Goal: Task Accomplishment & Management: Manage account settings

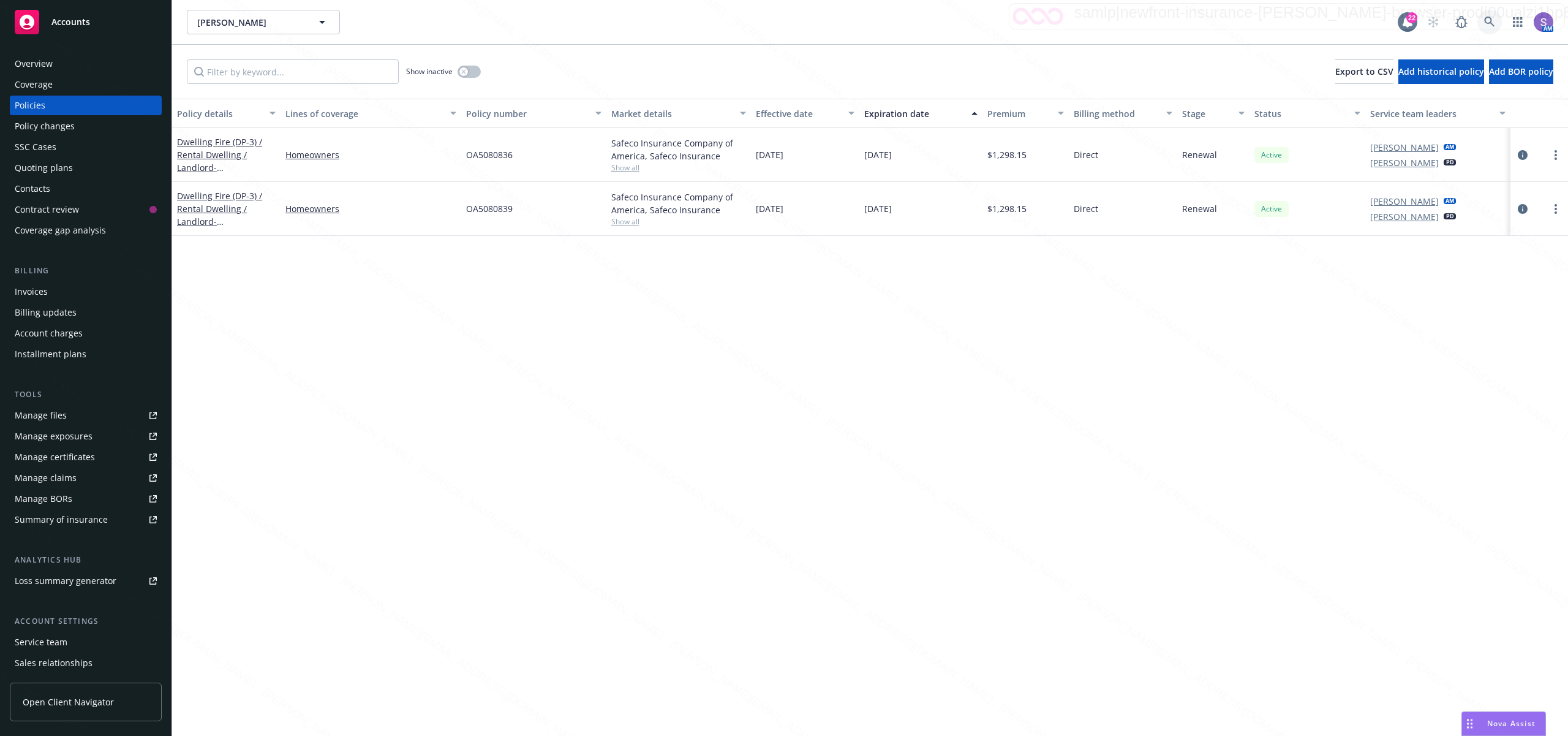
click at [1484, 20] on icon at bounding box center [1489, 22] width 11 height 11
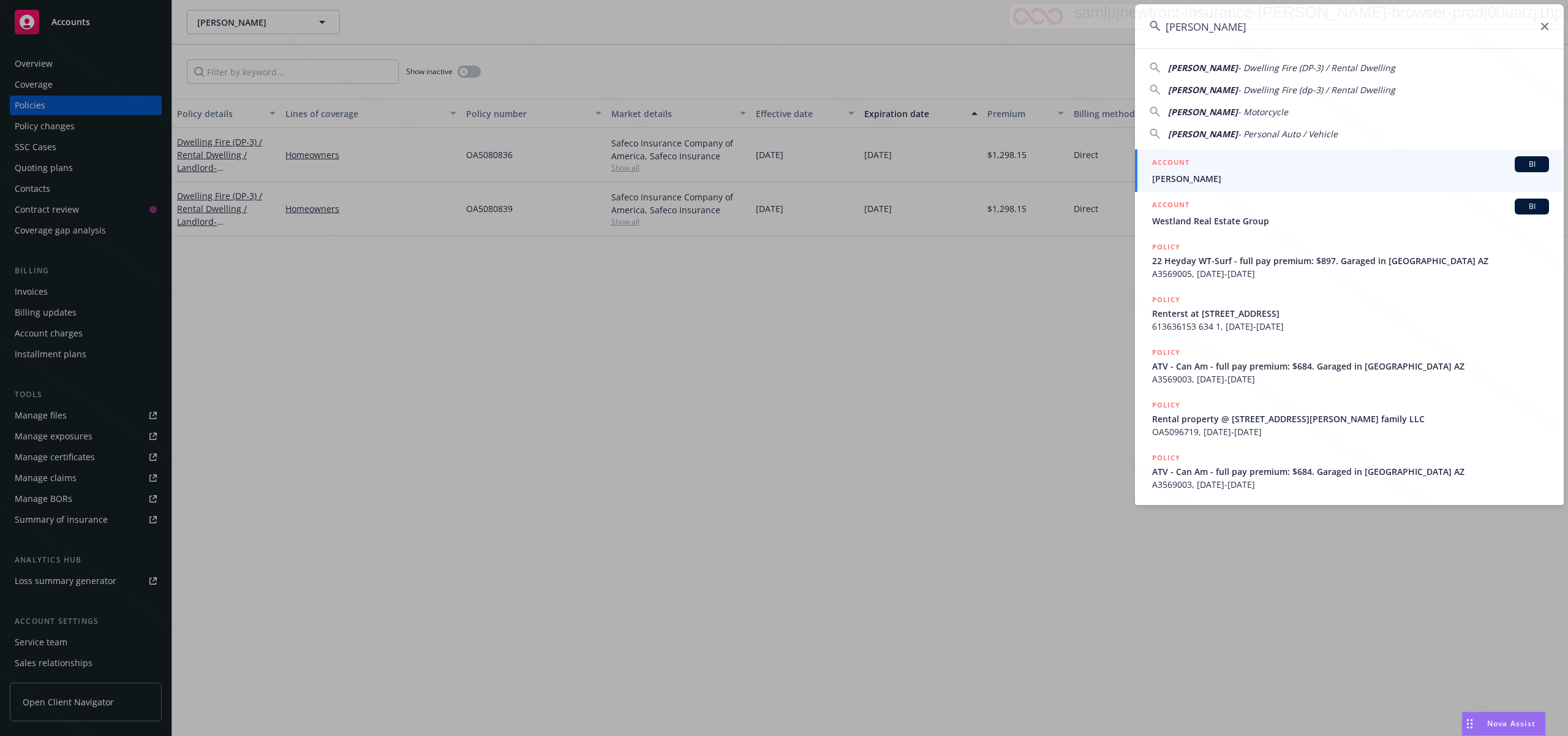
type input "[PERSON_NAME]"
click at [1173, 170] on h5 "ACCOUNT" at bounding box center [1171, 163] width 38 height 14
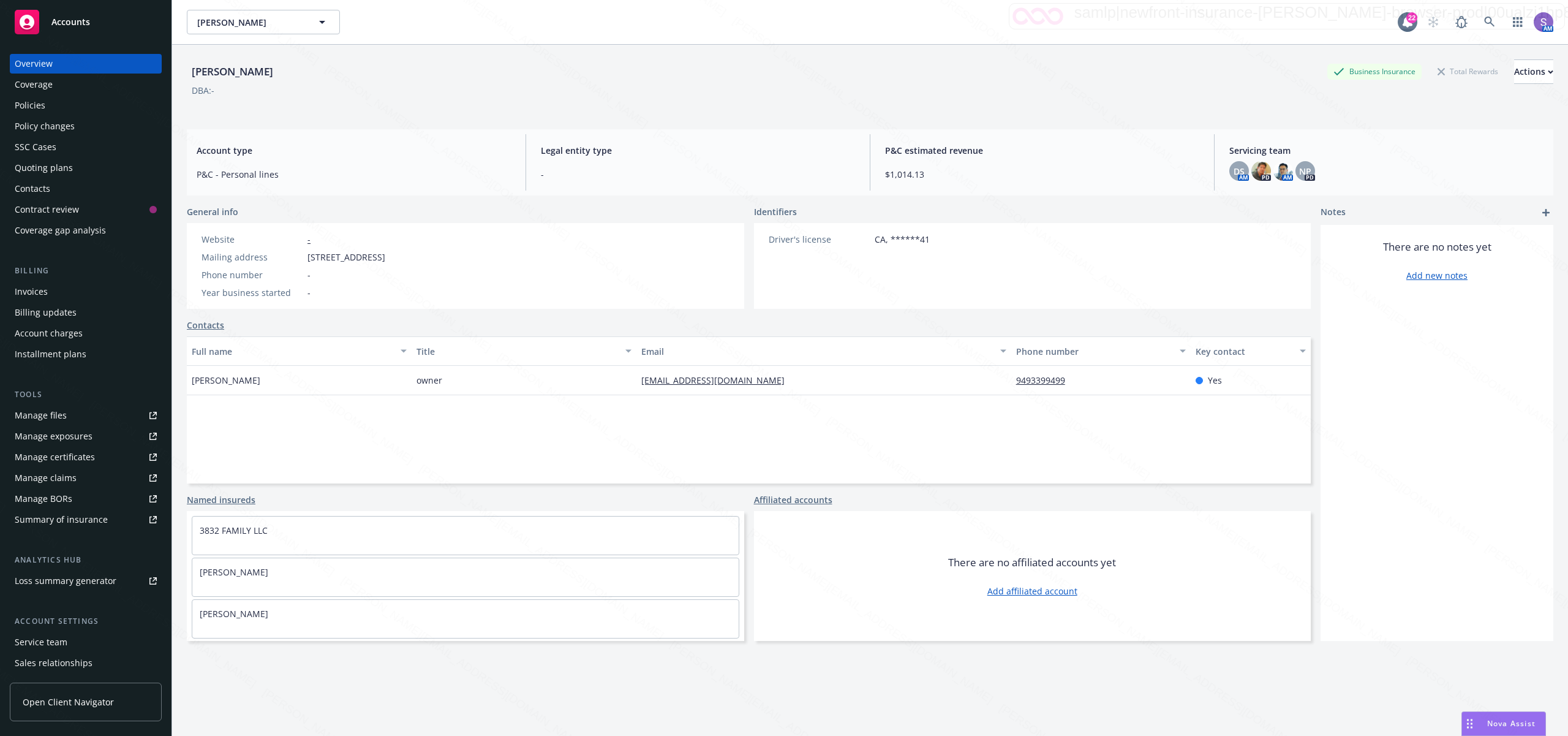
click at [28, 146] on div "SSC Cases" at bounding box center [35, 147] width 42 height 20
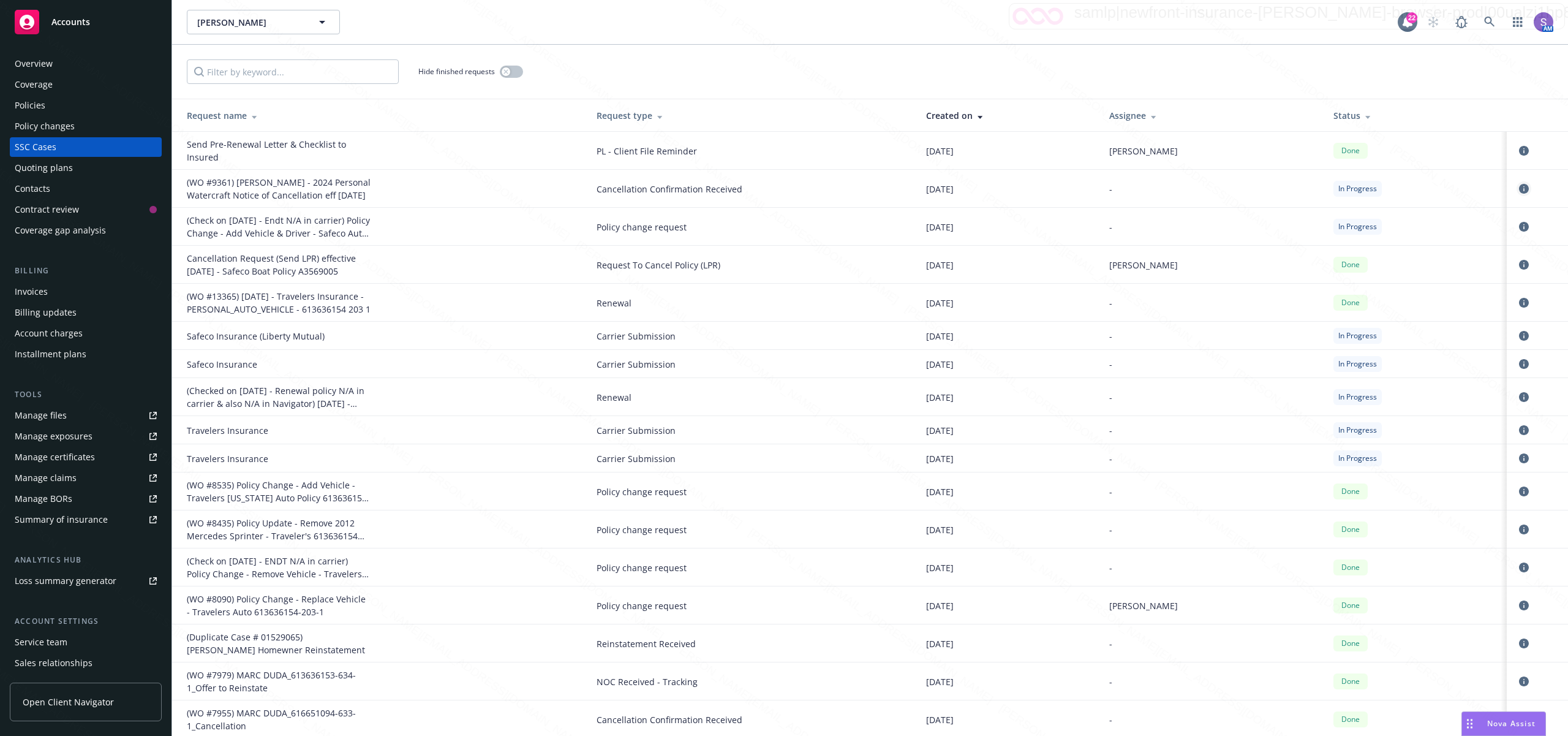
click at [1517, 190] on link "circleInformation" at bounding box center [1524, 188] width 14 height 14
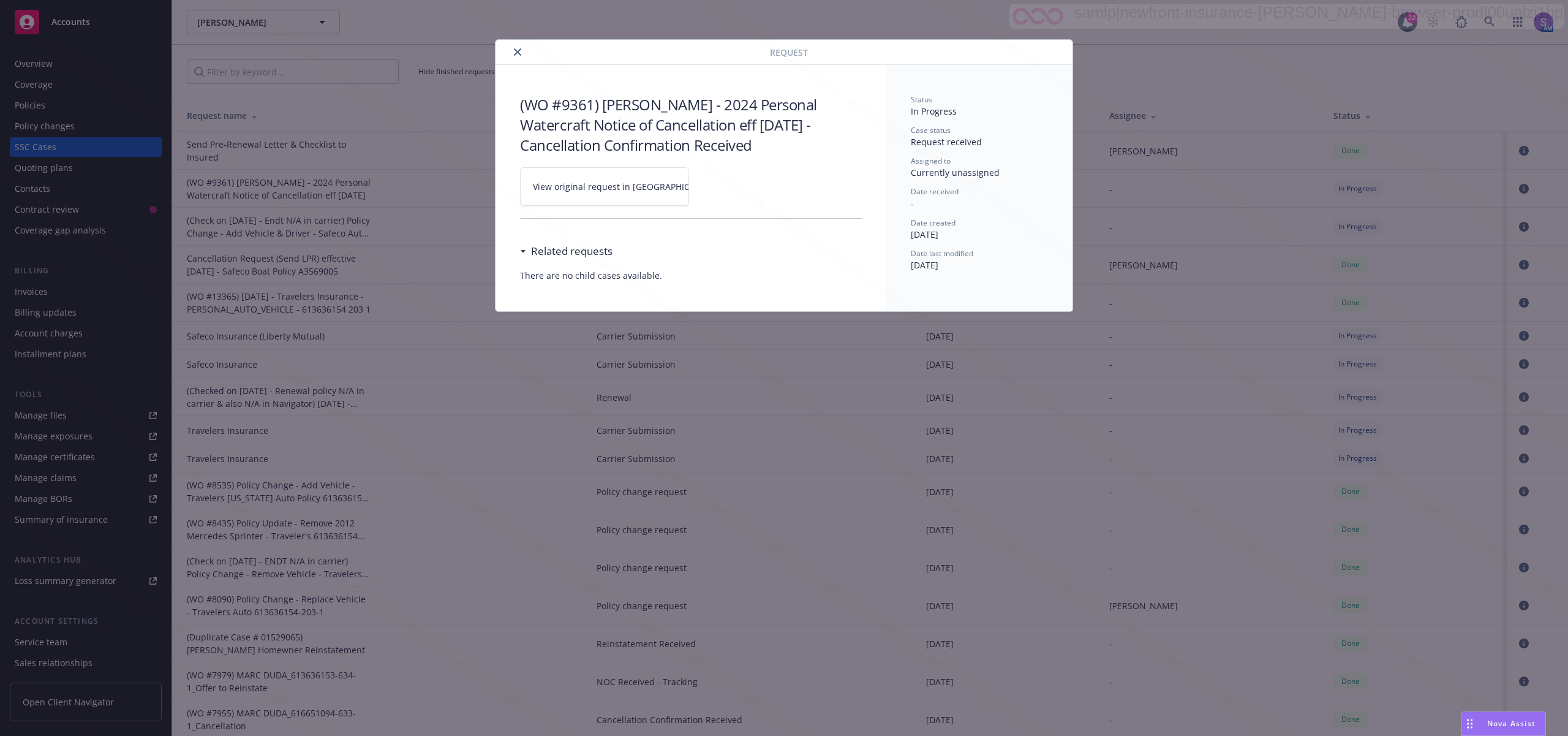
click at [579, 190] on span "View original request in SSC" at bounding box center [625, 186] width 185 height 13
click at [520, 51] on icon "close" at bounding box center [518, 52] width 8 height 8
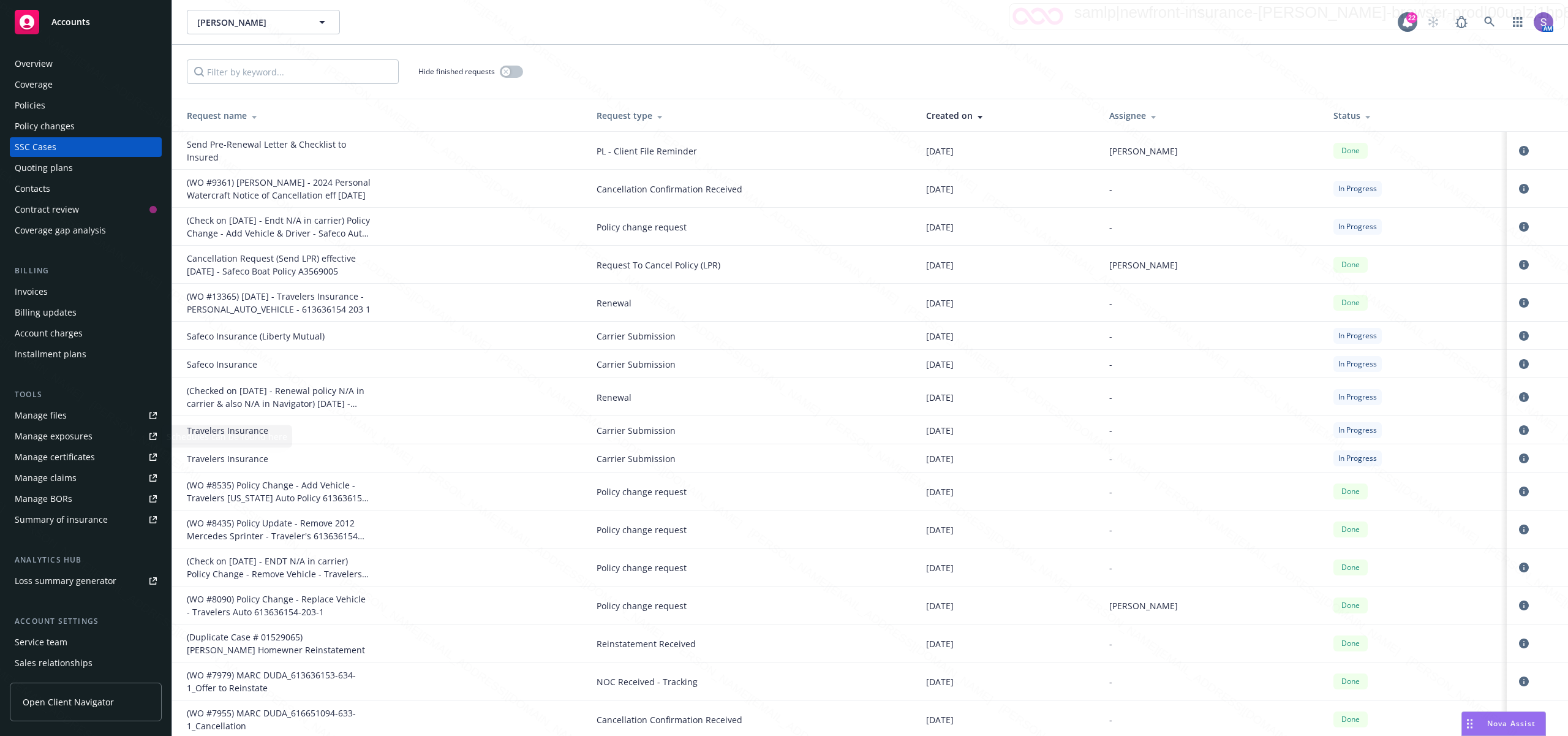
click at [29, 412] on div "Manage files" at bounding box center [40, 415] width 52 height 20
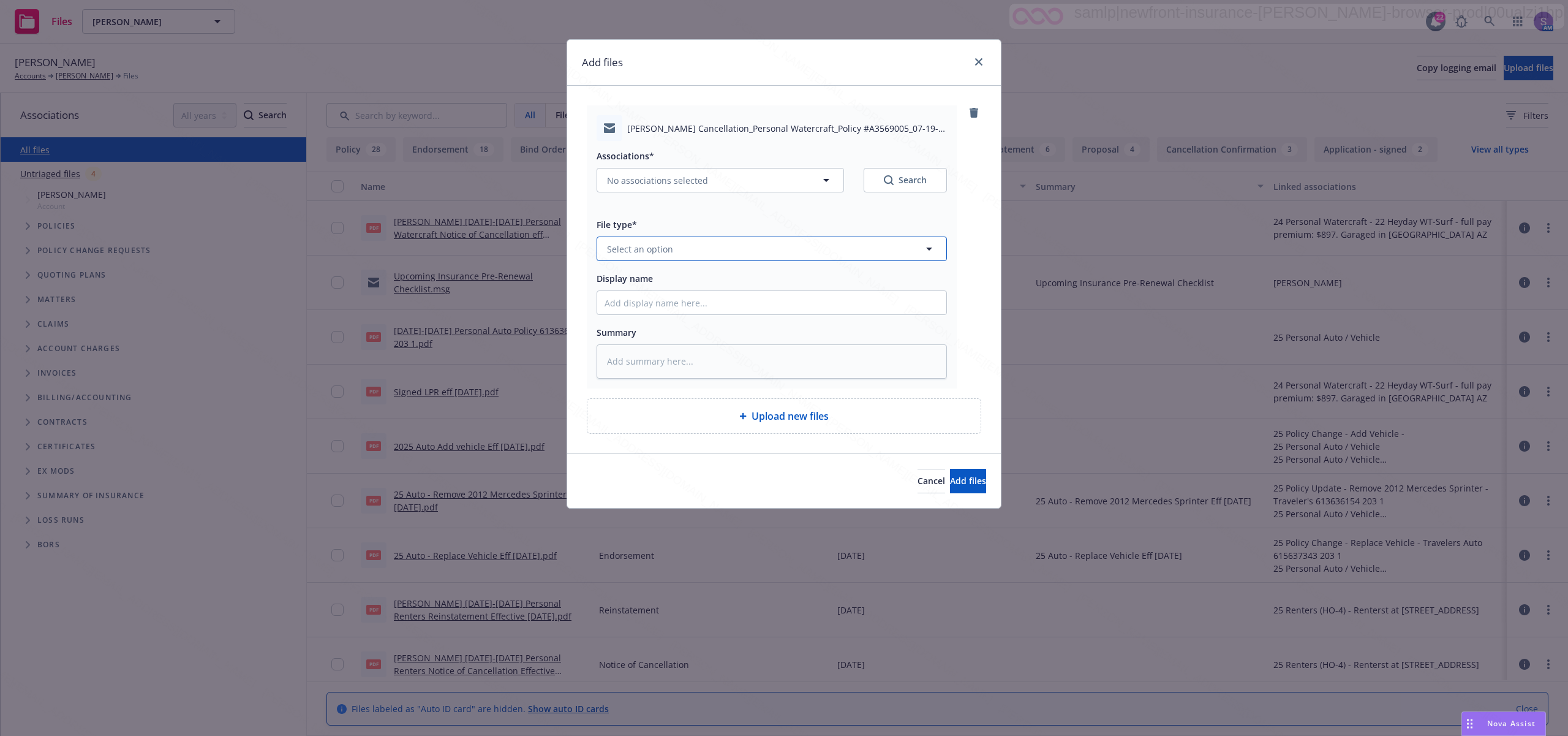
click at [650, 250] on span "Select an option" at bounding box center [640, 249] width 66 height 13
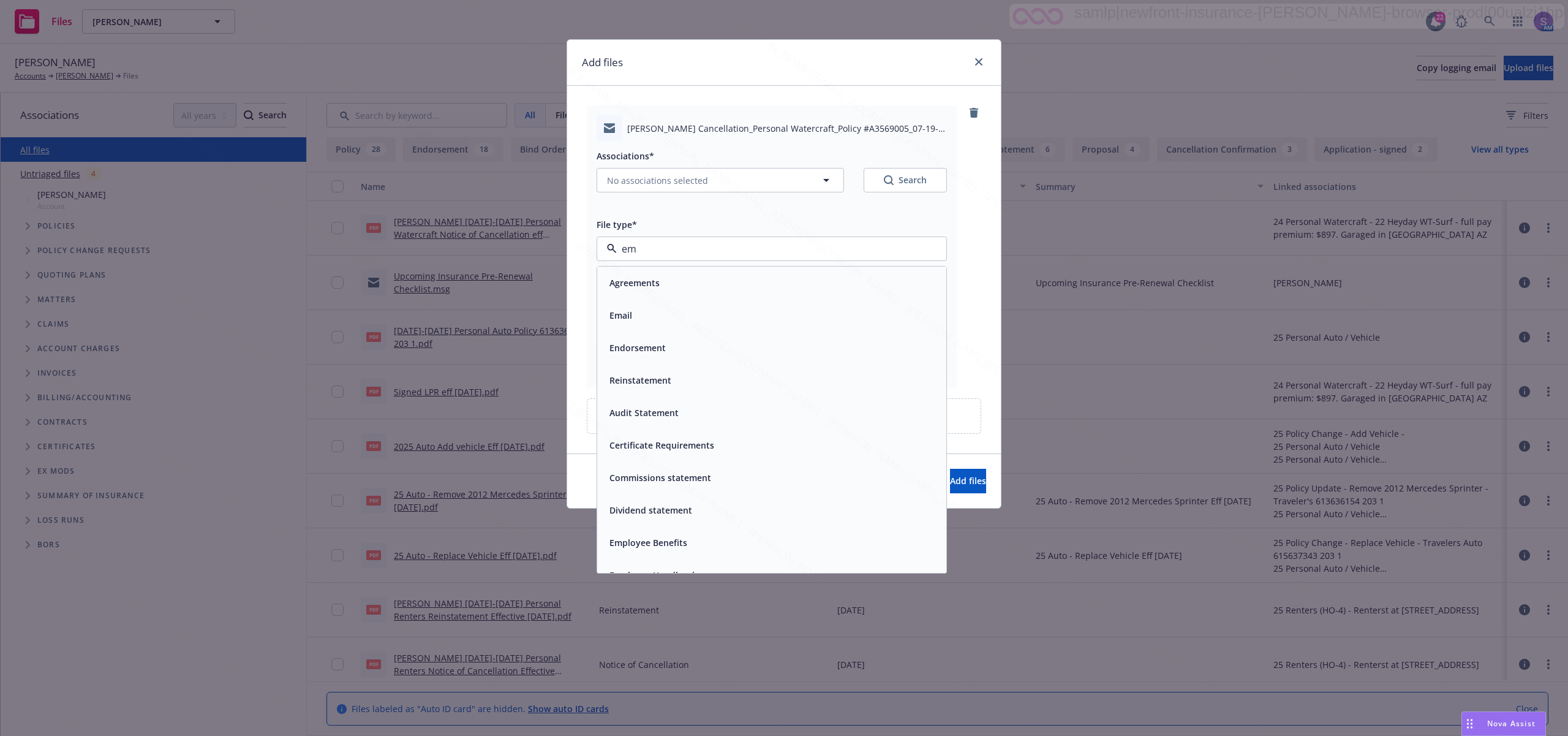
type input "ema"
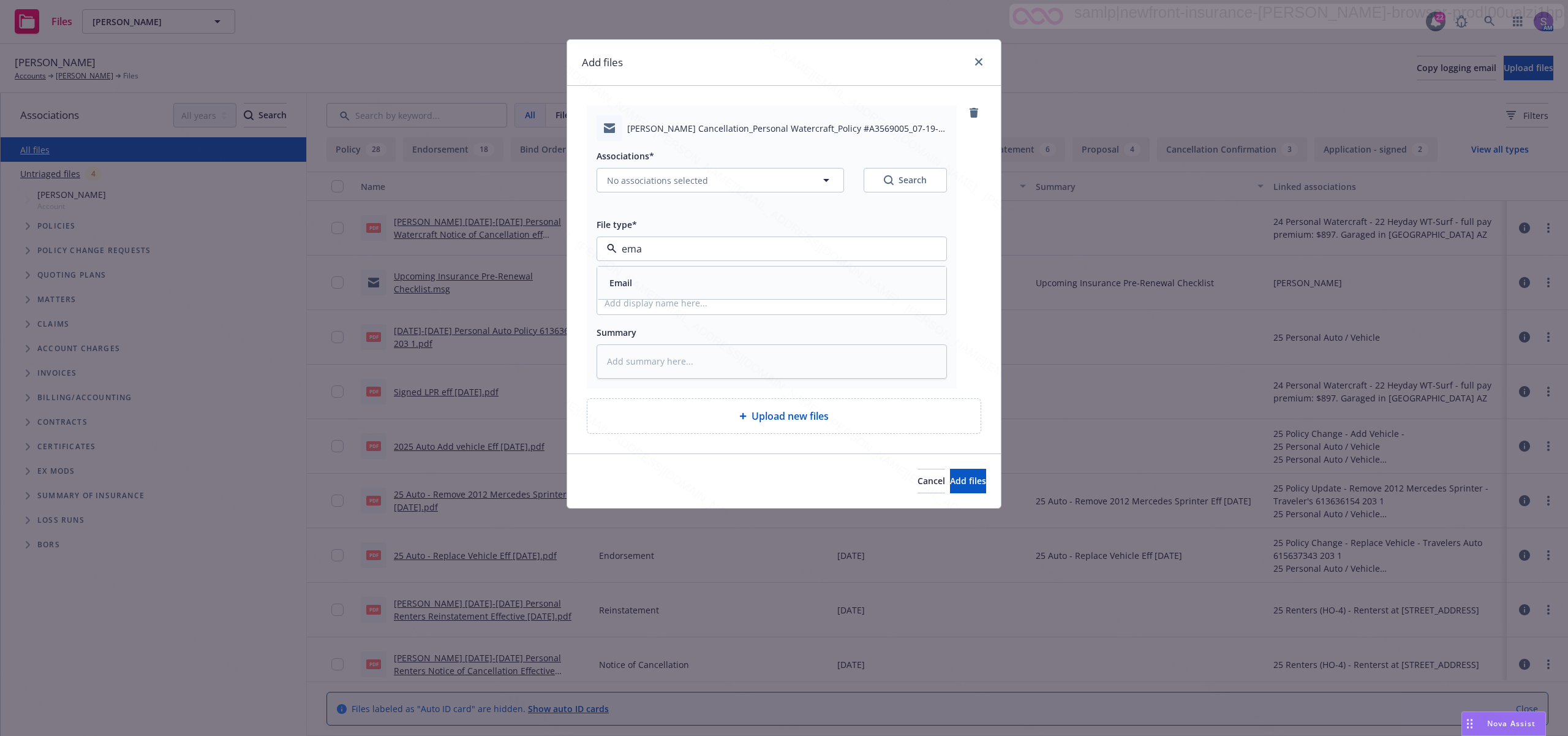
click at [628, 285] on span "Email" at bounding box center [620, 282] width 23 height 13
click at [645, 175] on span "No associations selected" at bounding box center [658, 180] width 101 height 13
type textarea "x"
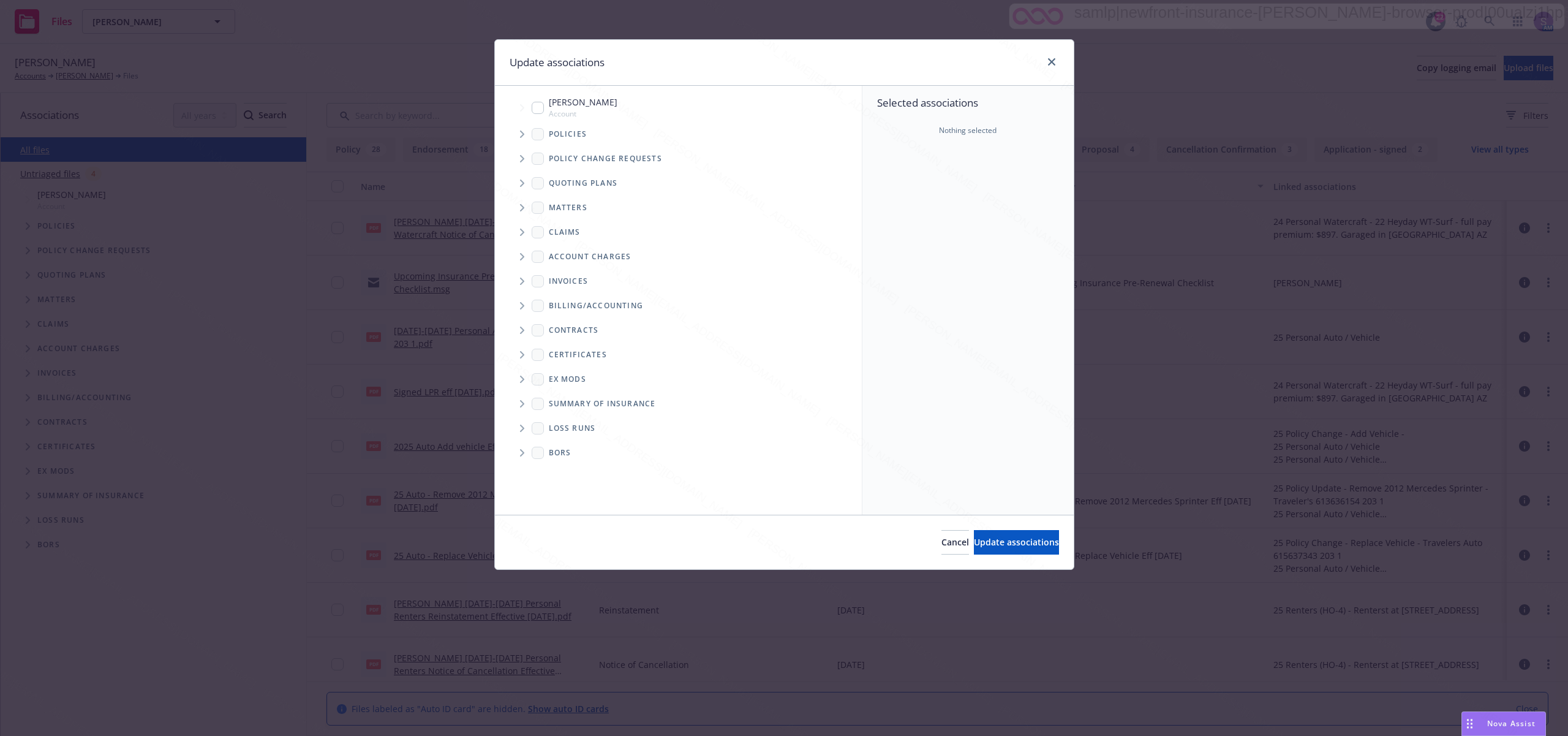
click at [537, 109] on input "Tree Example" at bounding box center [538, 108] width 12 height 12
checkbox input "true"
click at [998, 547] on span "Update associations" at bounding box center [1016, 542] width 85 height 12
type textarea "x"
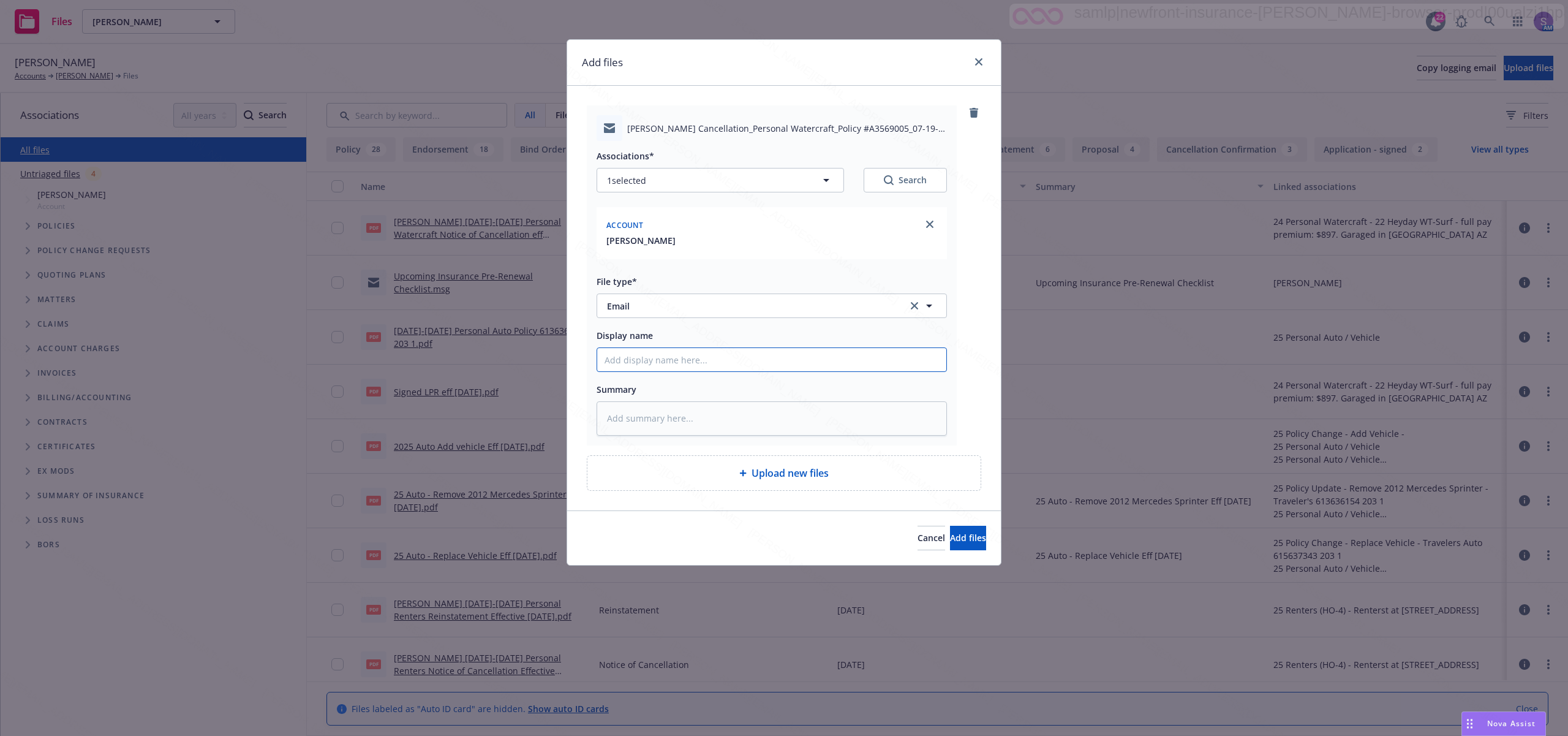
click at [624, 364] on input "Display name" at bounding box center [771, 360] width 349 height 23
click at [616, 354] on input "Display name" at bounding box center [771, 360] width 349 height 23
paste input "25 PERSONAL WATERCRAFT CANC ENDT eff. [DATE] - Final Cancellation sent to Insur…"
type input "25 PERSONAL WATERCRAFT CANC ENDT eff. [DATE] - Final Cancellation sent to Insur…"
type textarea "x"
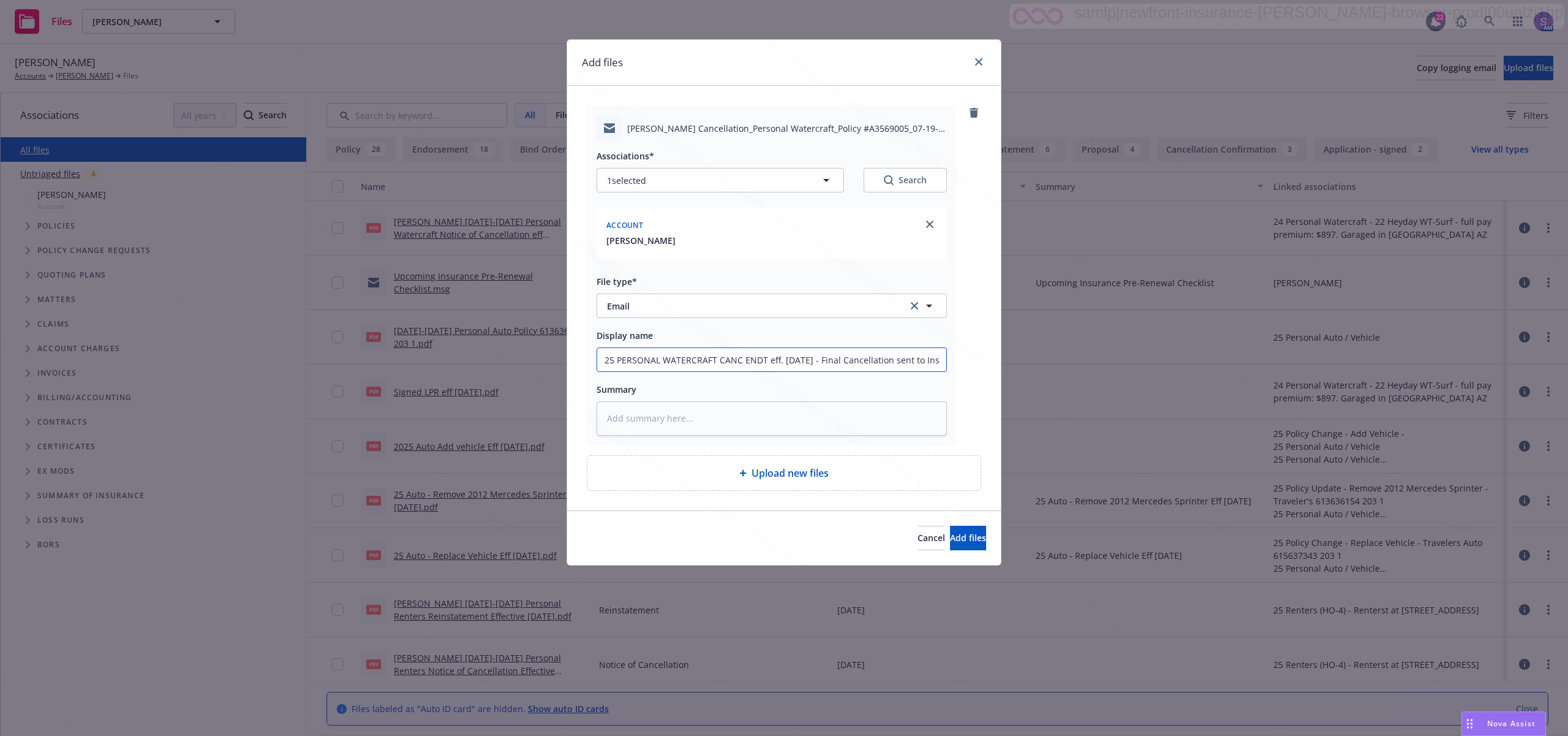
scroll to position [0, 17]
type input "25 PERSONAL WATERCRAFT CANC ENDT eff. [DATE] - Final Cancellation sent to Insur…"
click at [957, 542] on span "Add files" at bounding box center [968, 538] width 36 height 12
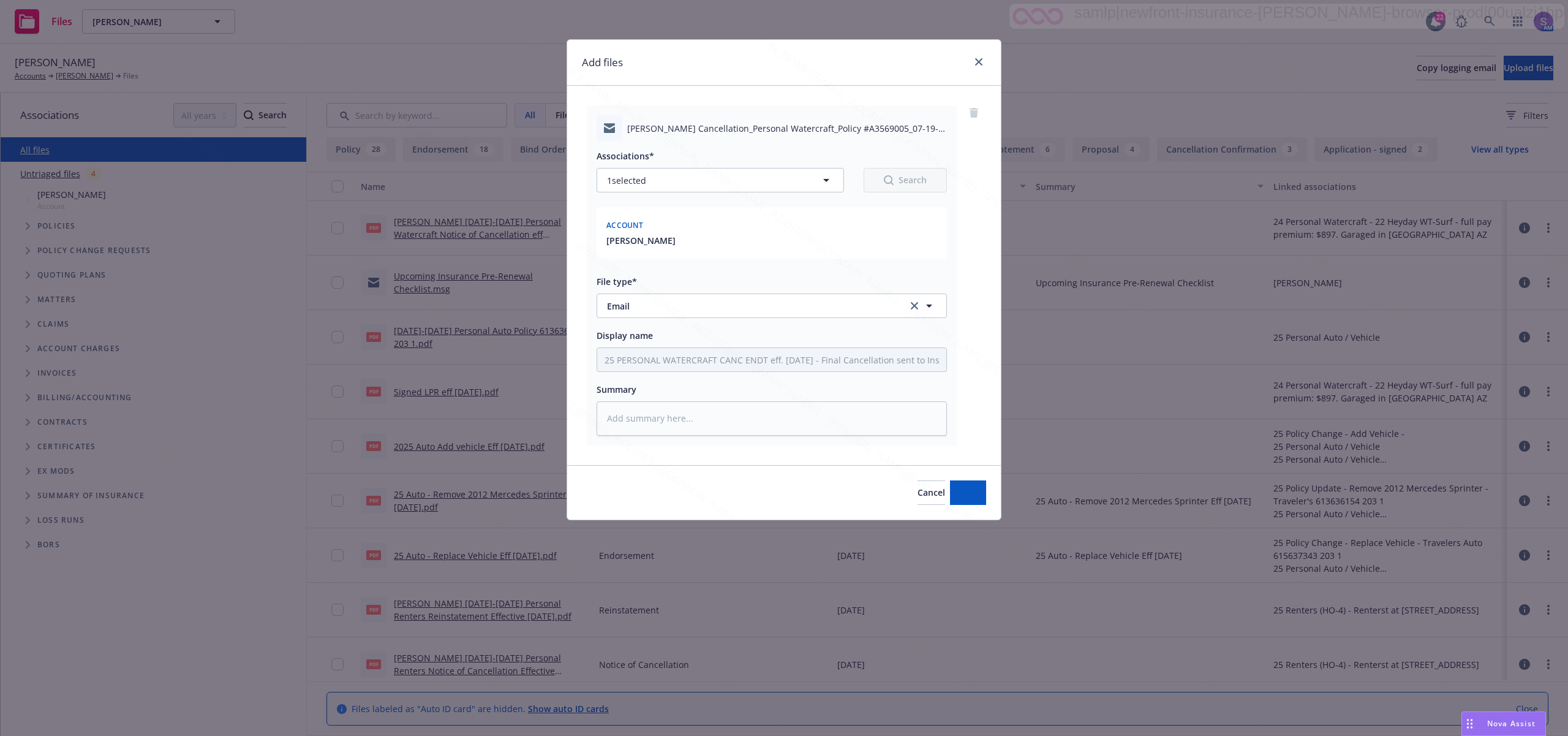
type textarea "x"
